Goal: Navigation & Orientation: Find specific page/section

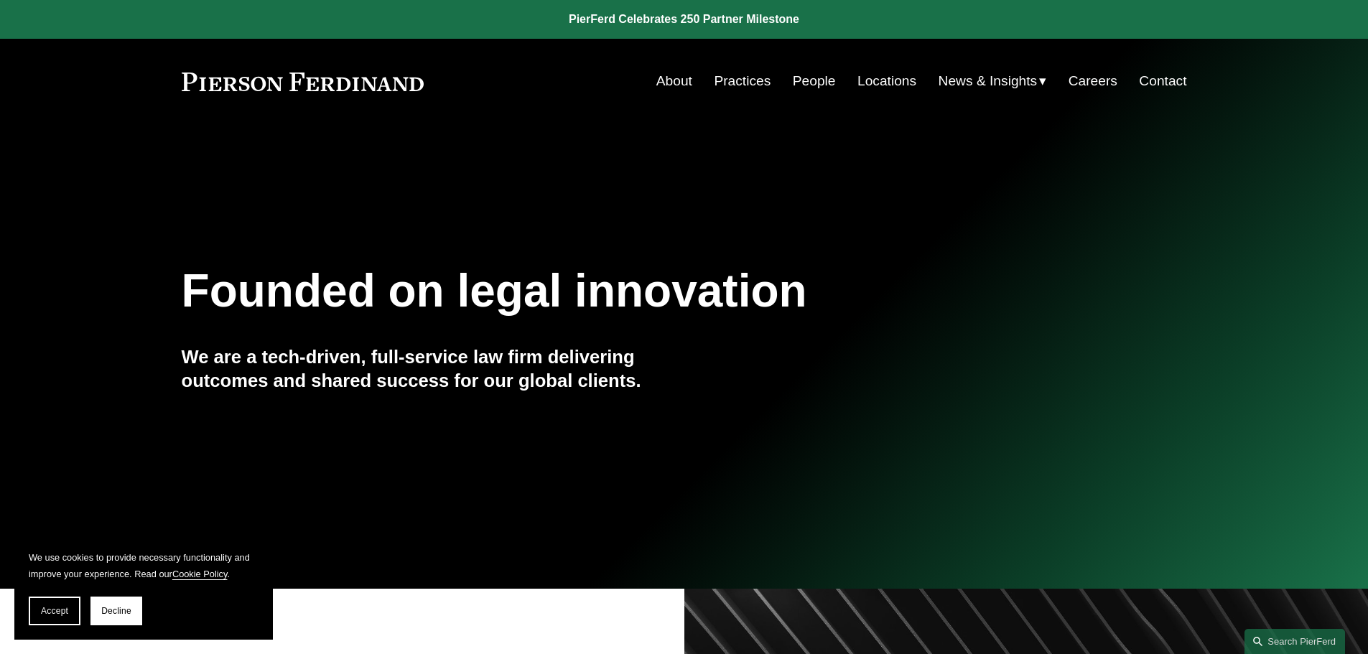
click at [804, 78] on link "People" at bounding box center [814, 80] width 43 height 27
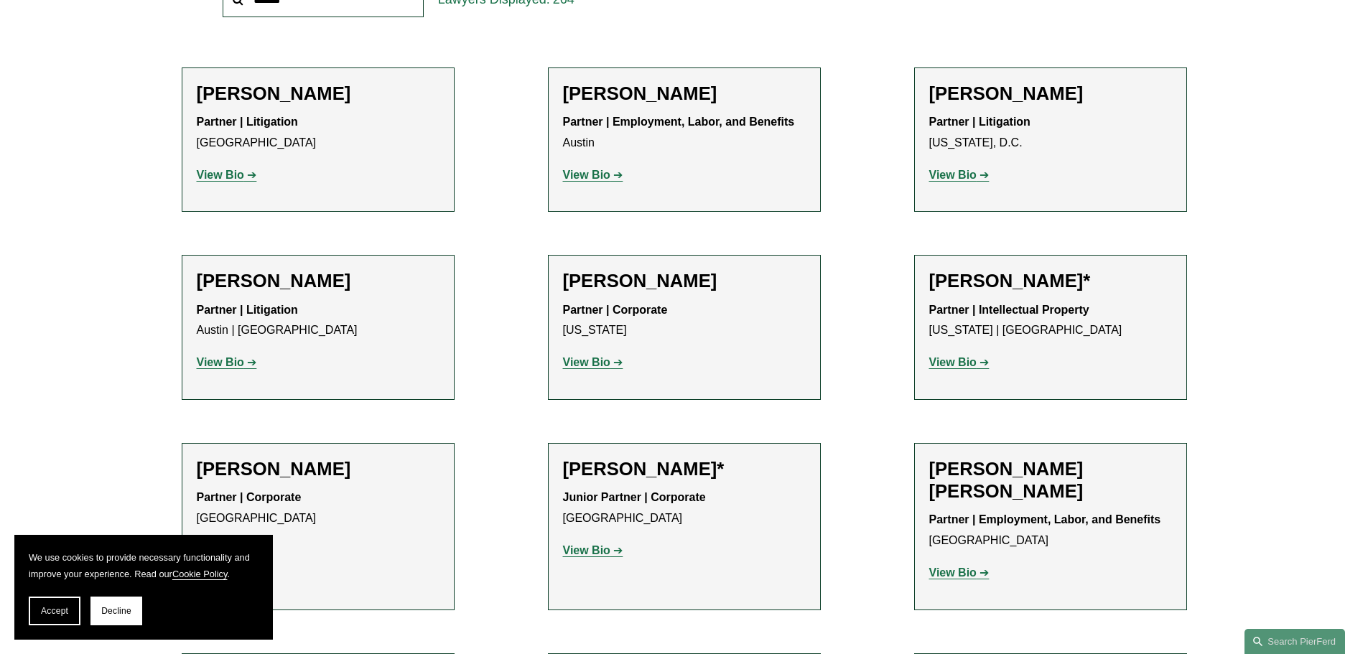
scroll to position [622, 0]
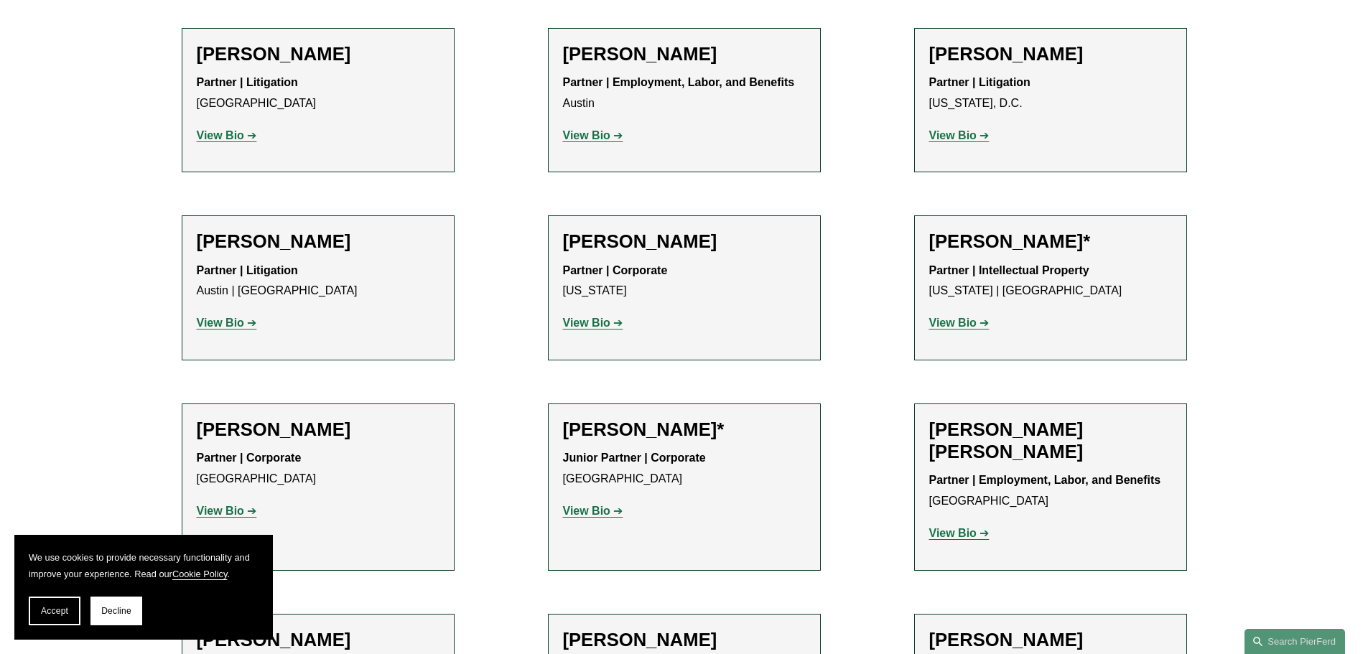
click at [952, 535] on strong "View Bio" at bounding box center [952, 533] width 47 height 12
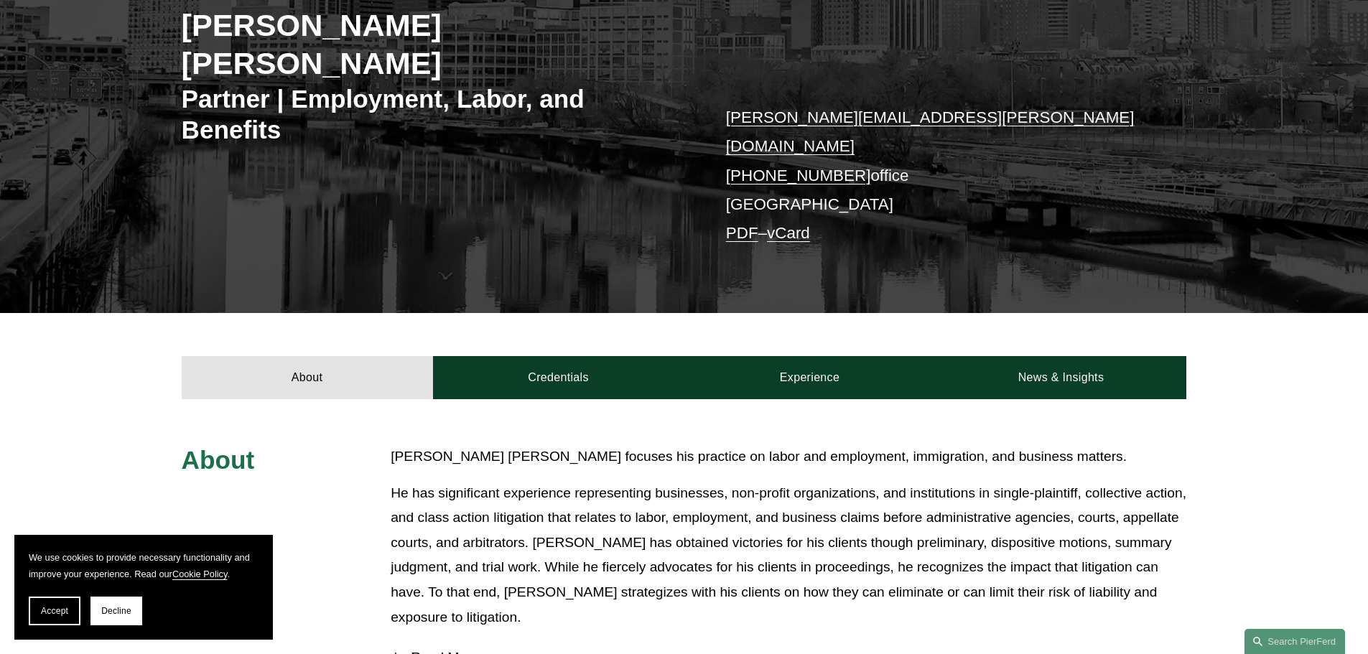
scroll to position [48, 0]
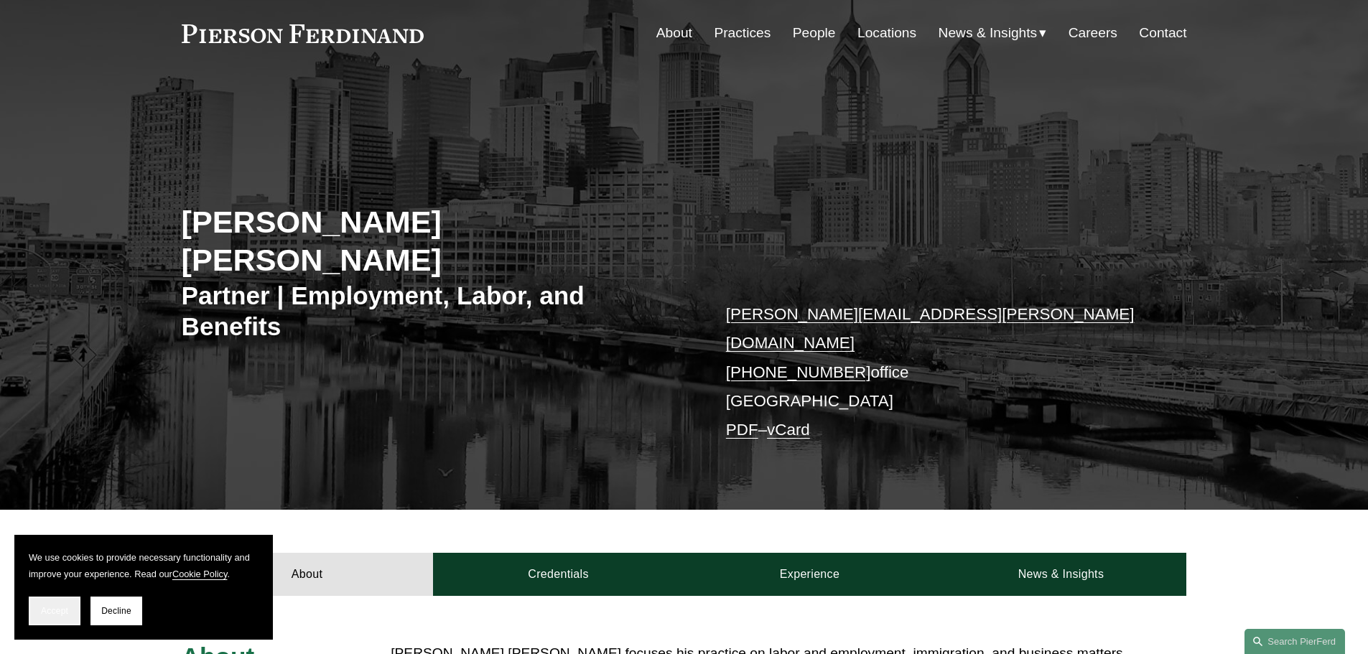
click at [60, 602] on button "Accept" at bounding box center [55, 611] width 52 height 29
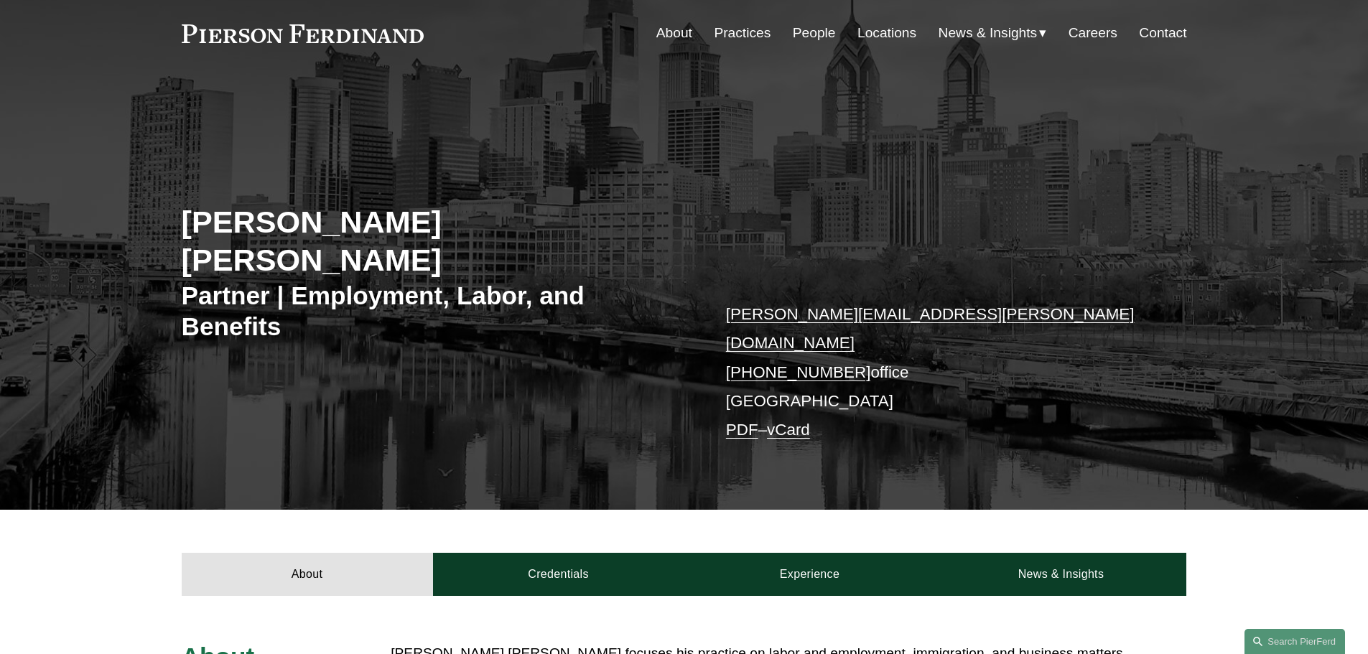
click at [887, 34] on link "Locations" at bounding box center [886, 32] width 59 height 27
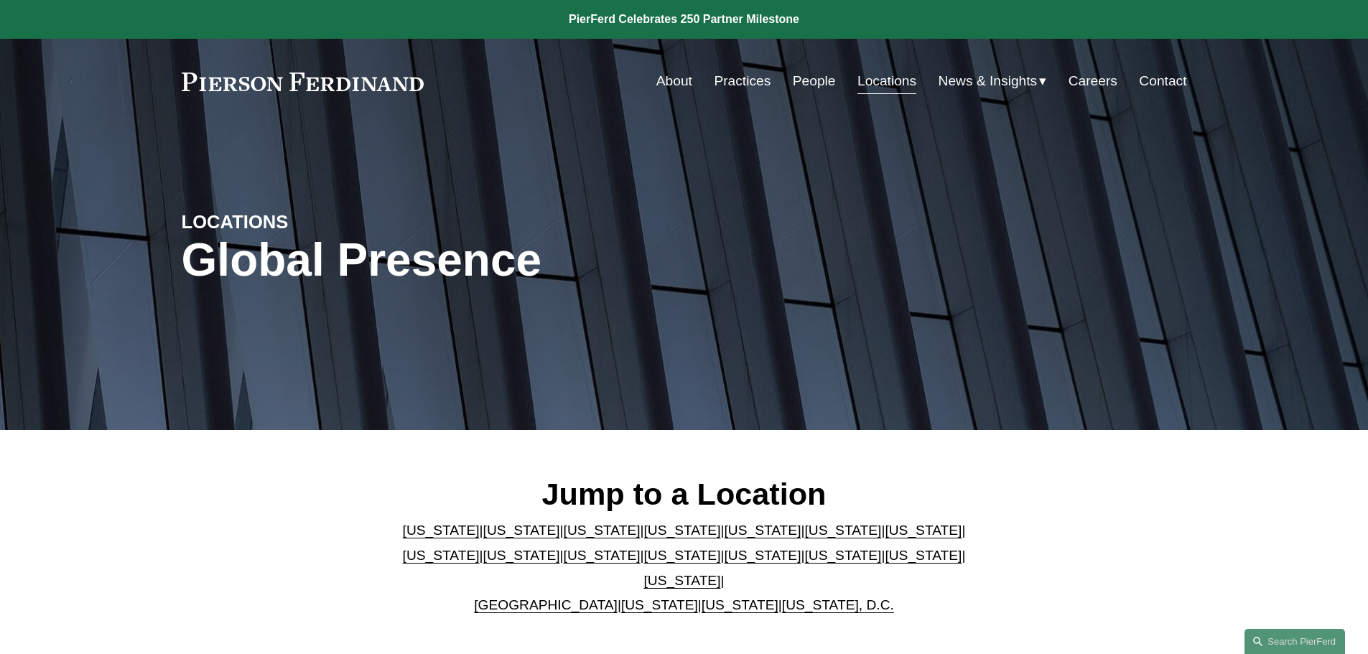
click at [885, 563] on link "Pennsylvania" at bounding box center [923, 555] width 77 height 15
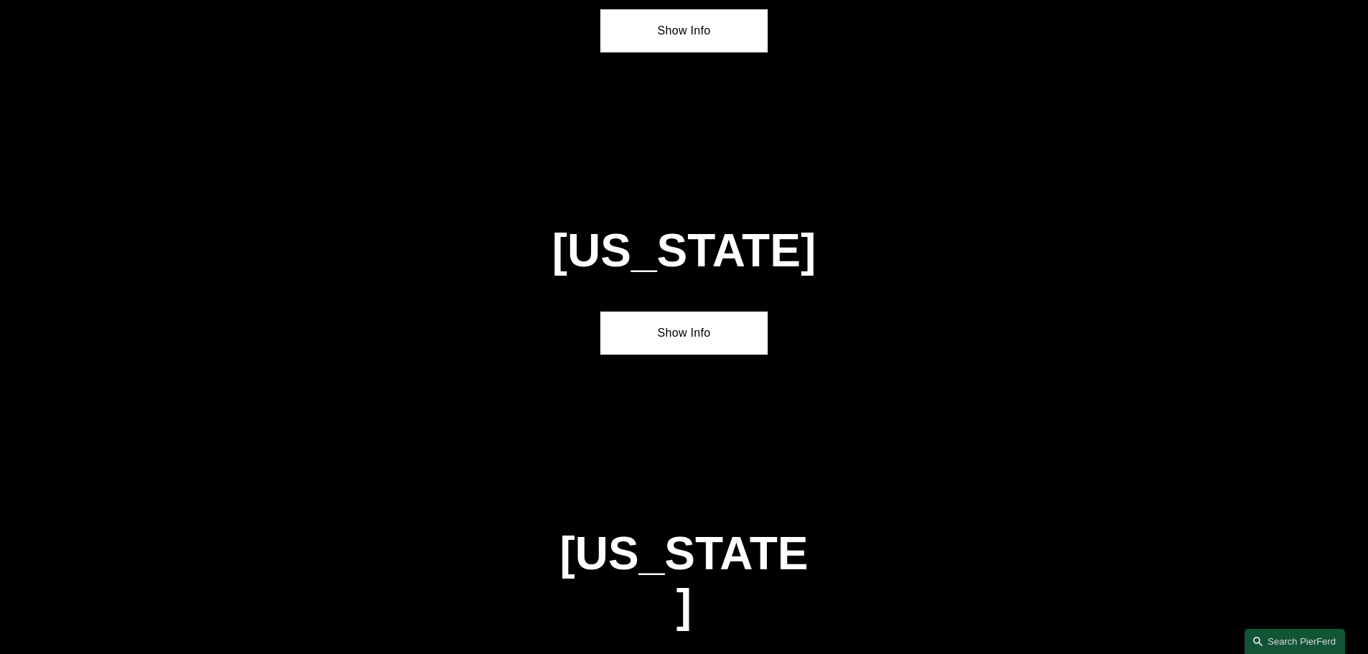
scroll to position [4584, 0]
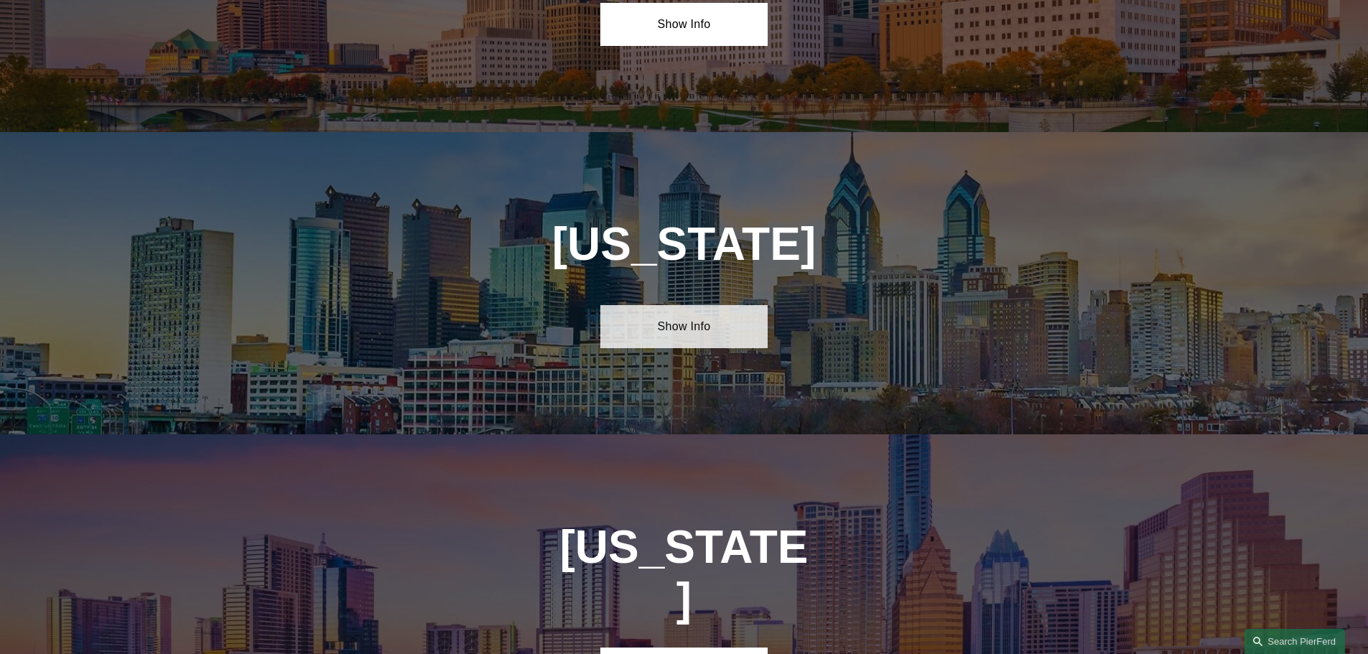
click at [704, 305] on link "Show Info" at bounding box center [683, 326] width 167 height 43
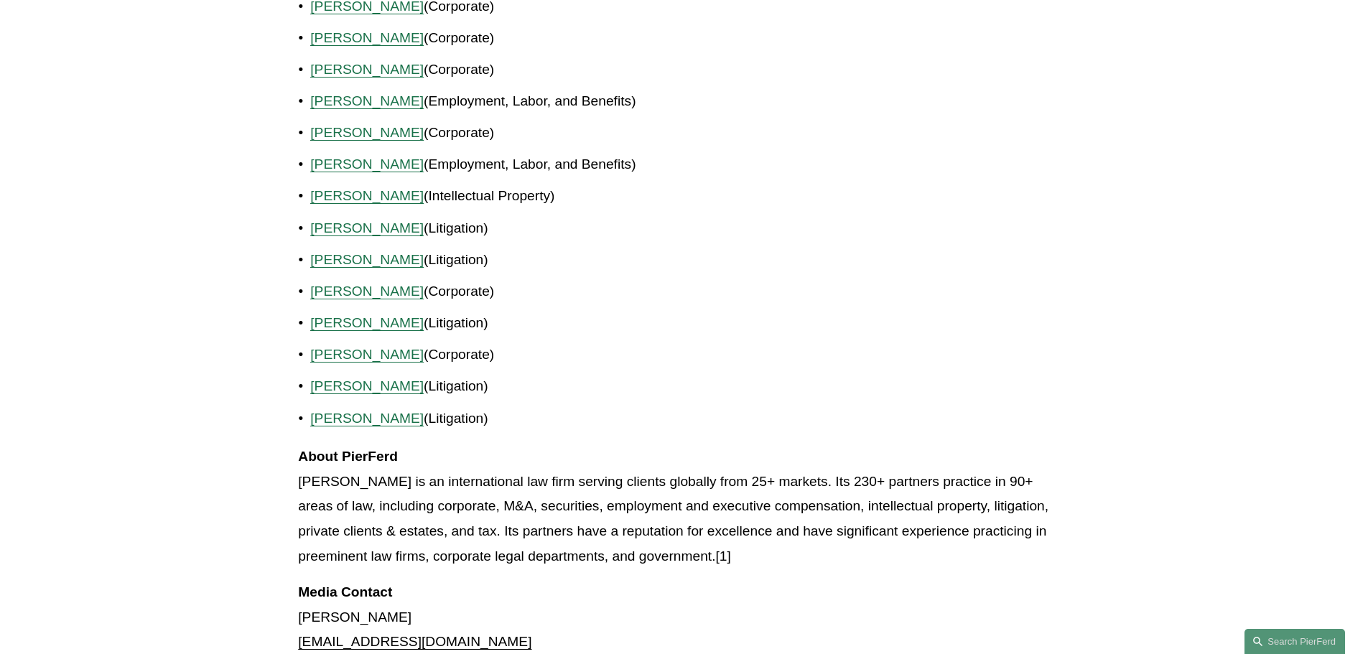
scroll to position [1149, 0]
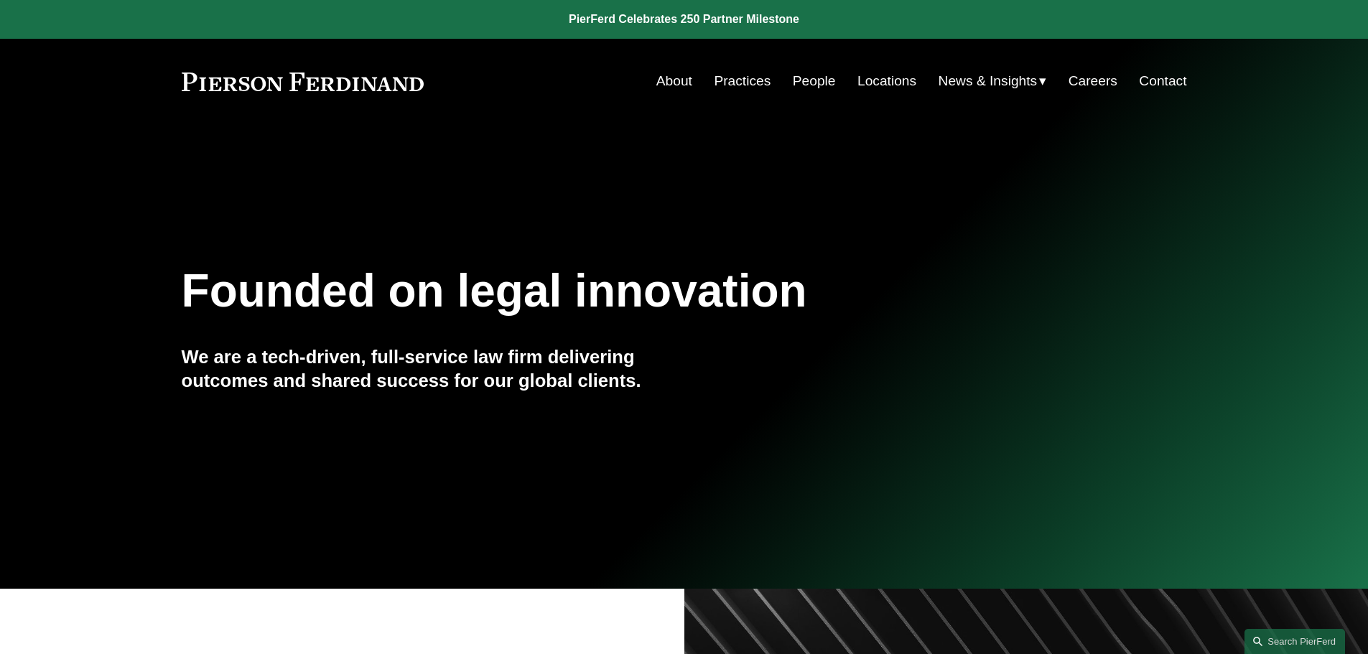
click at [1106, 81] on link "Careers" at bounding box center [1092, 80] width 49 height 27
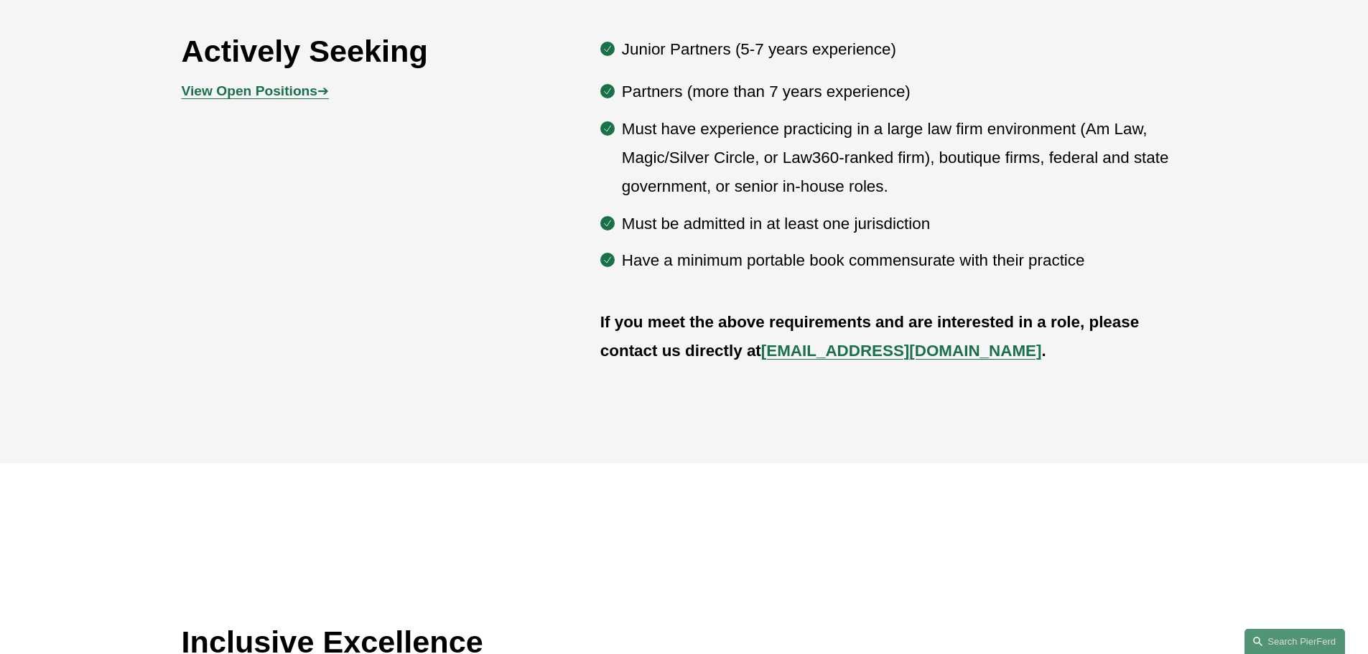
scroll to position [670, 0]
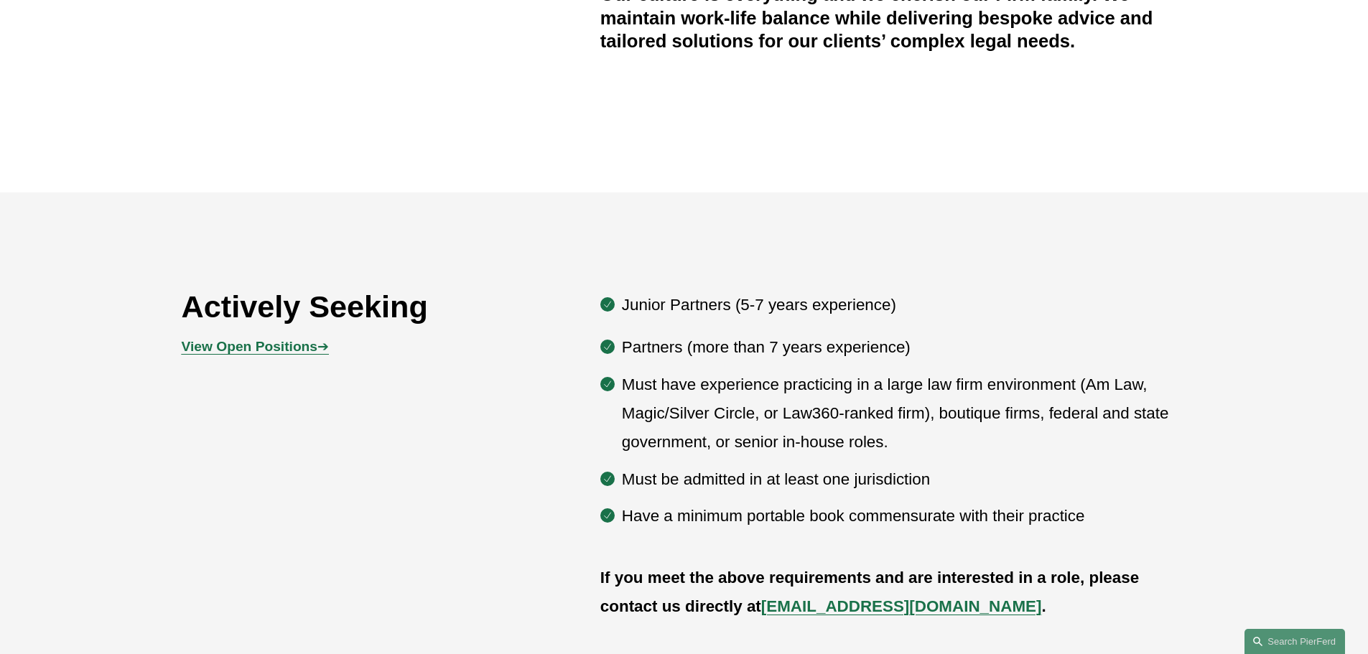
click at [294, 345] on strong "View Open Positions" at bounding box center [250, 346] width 136 height 15
